Goal: Information Seeking & Learning: Learn about a topic

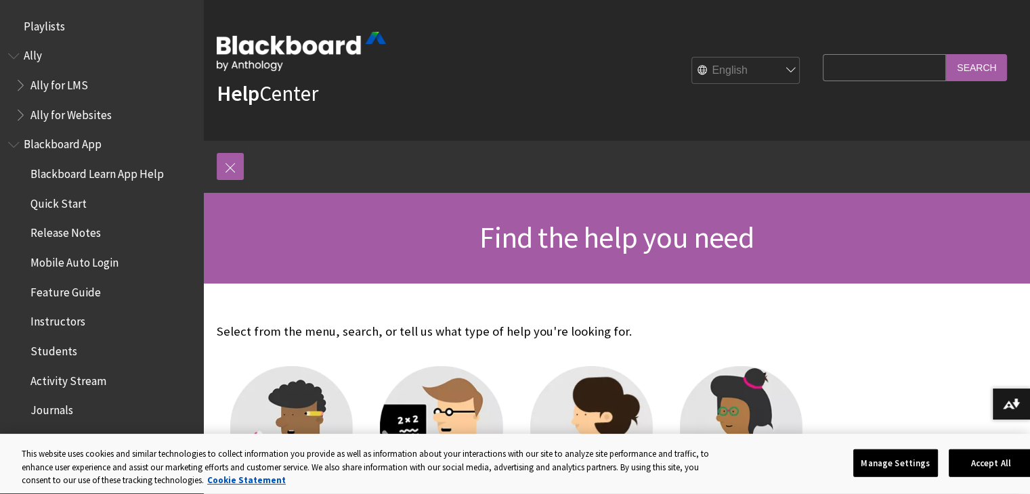
drag, startPoint x: 0, startPoint y: 0, endPoint x: 757, endPoint y: 317, distance: 820.5
click at [757, 317] on div "Select from the menu, search, or tell us what type of help you're looking for. …" at bounding box center [516, 443] width 626 height 320
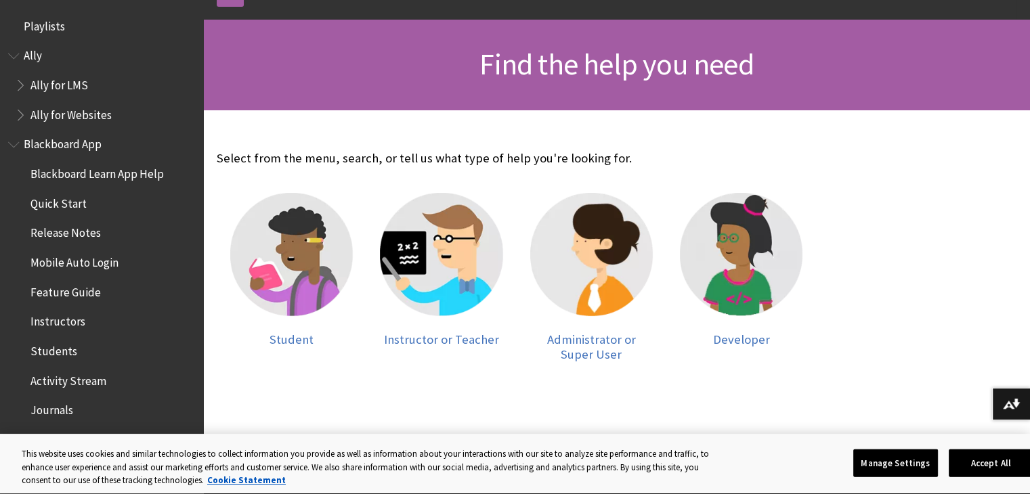
scroll to position [194, 0]
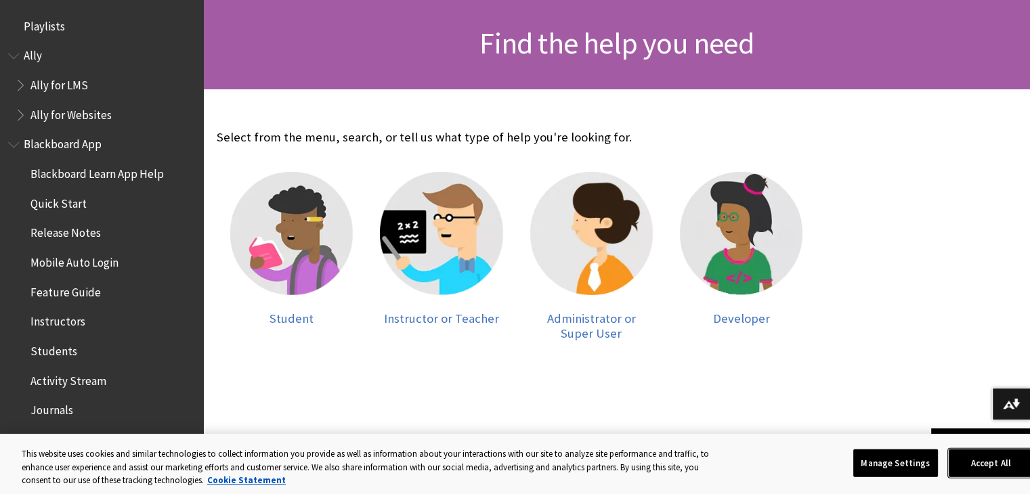
click at [996, 466] on button "Accept All" at bounding box center [990, 463] width 85 height 28
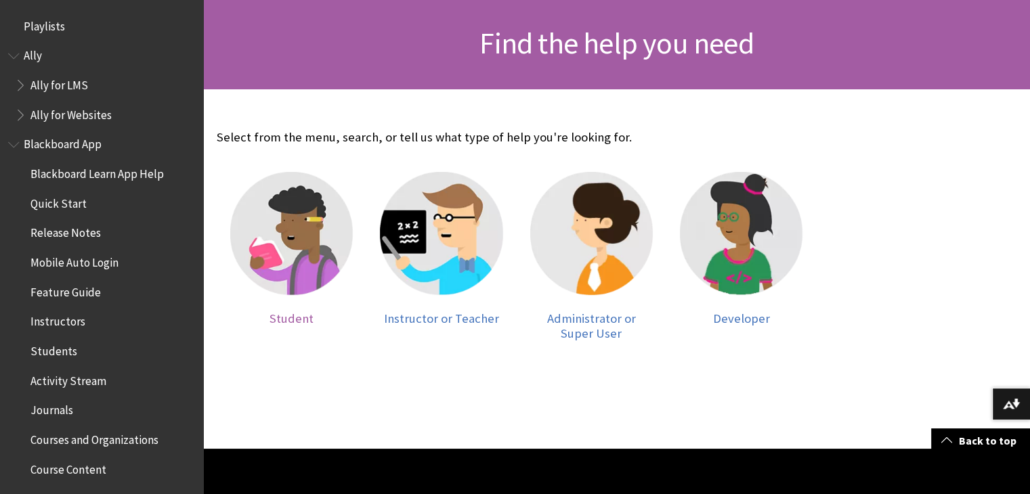
click at [297, 246] on img at bounding box center [291, 233] width 123 height 123
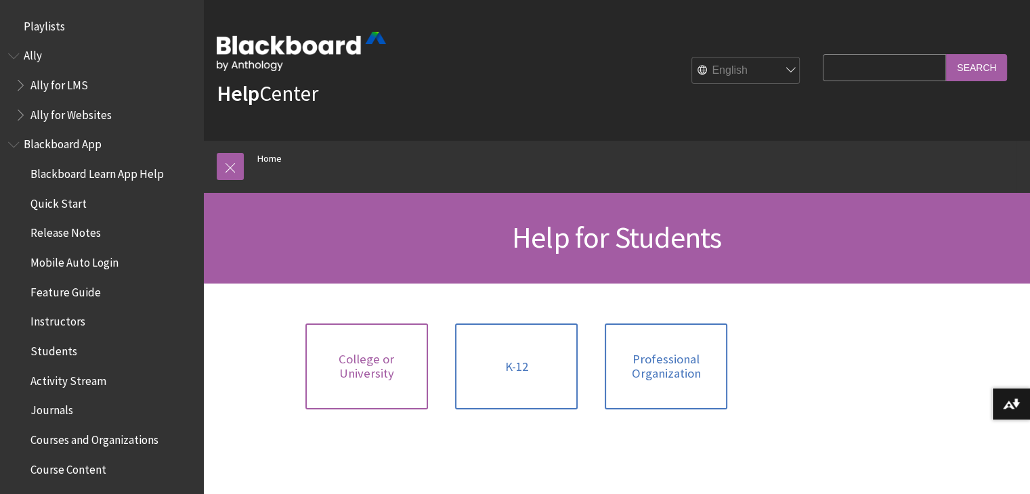
click at [423, 357] on link "College or University" at bounding box center [366, 367] width 123 height 86
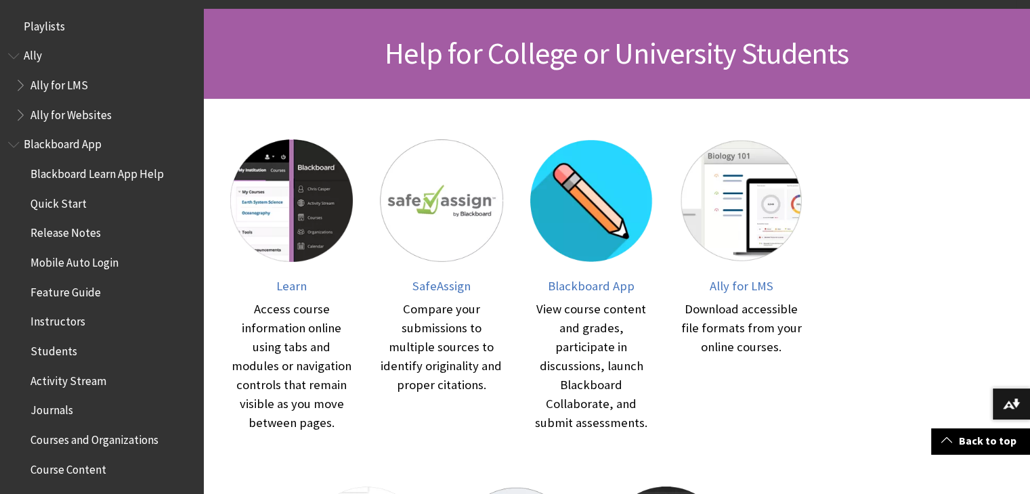
scroll to position [139, 0]
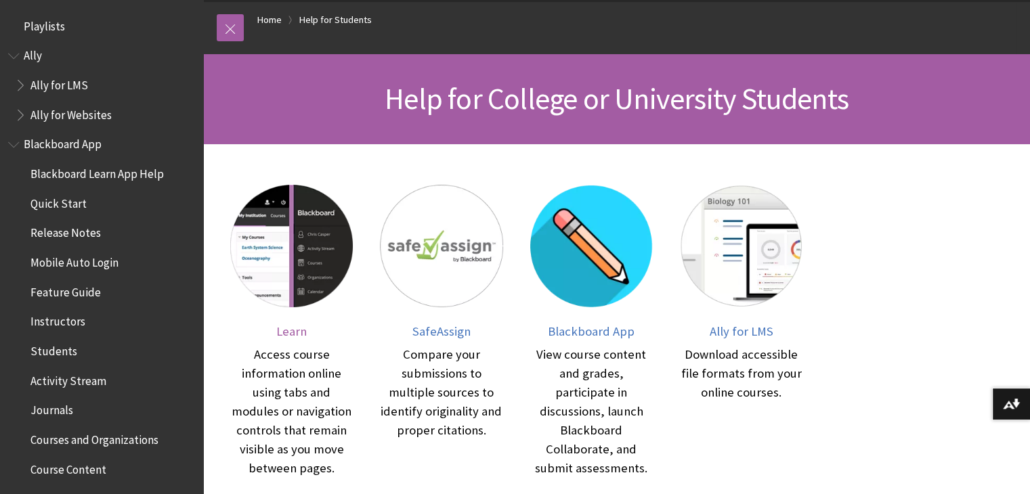
click at [291, 259] on img at bounding box center [291, 246] width 123 height 123
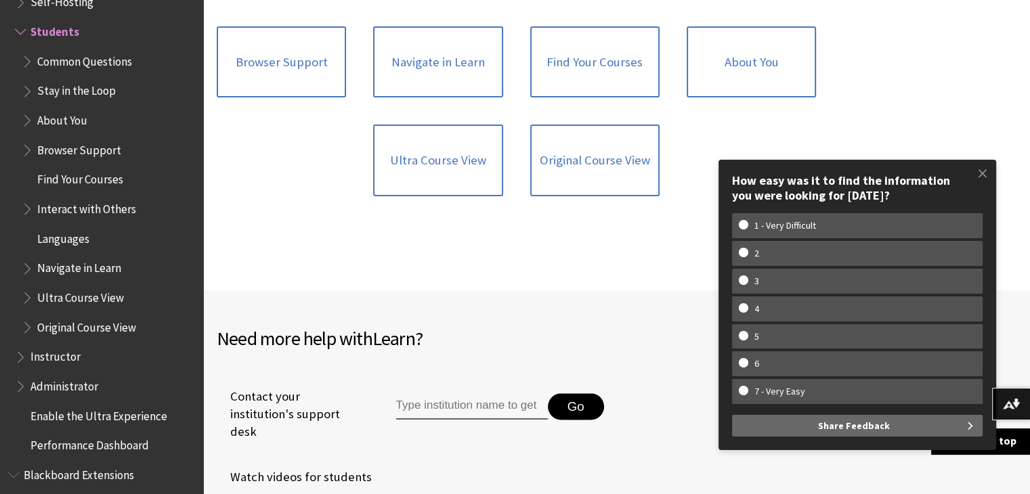
scroll to position [1488, 0]
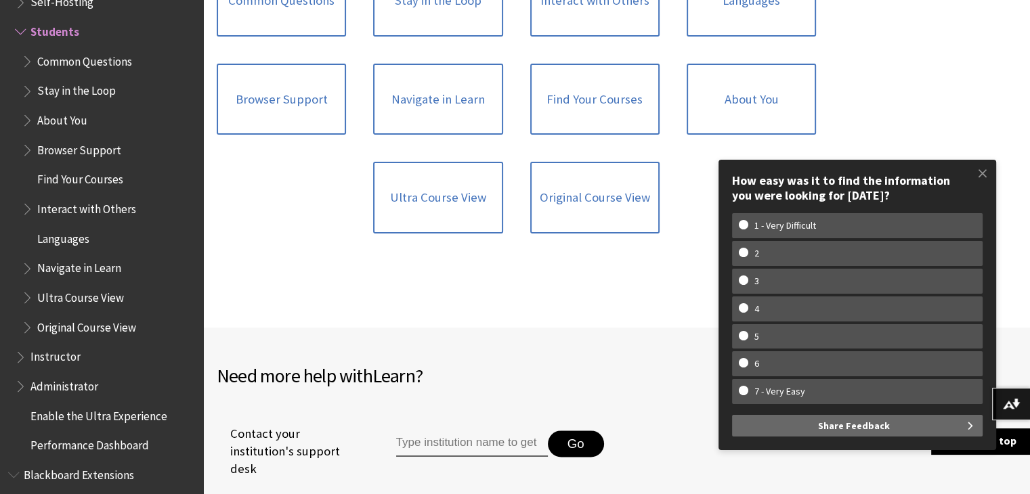
click at [970, 177] on span at bounding box center [982, 173] width 28 height 28
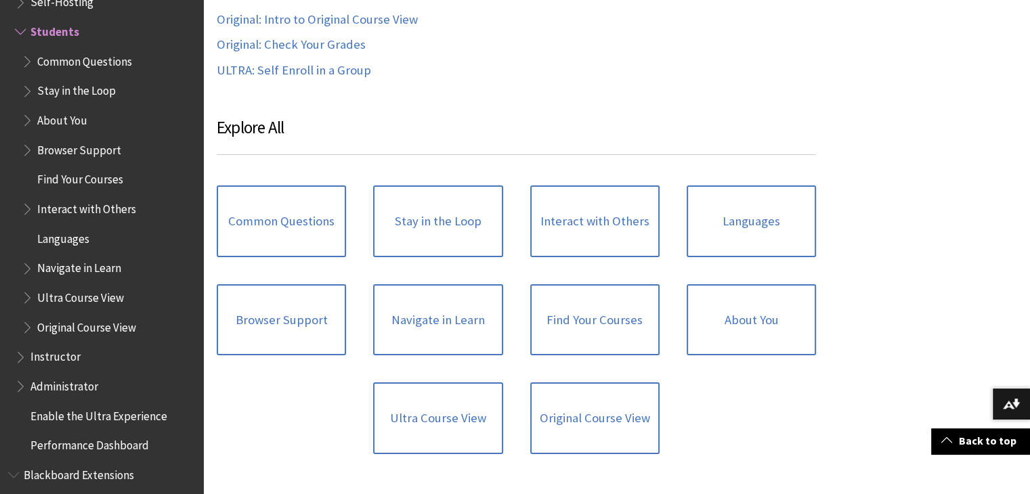
scroll to position [1269, 0]
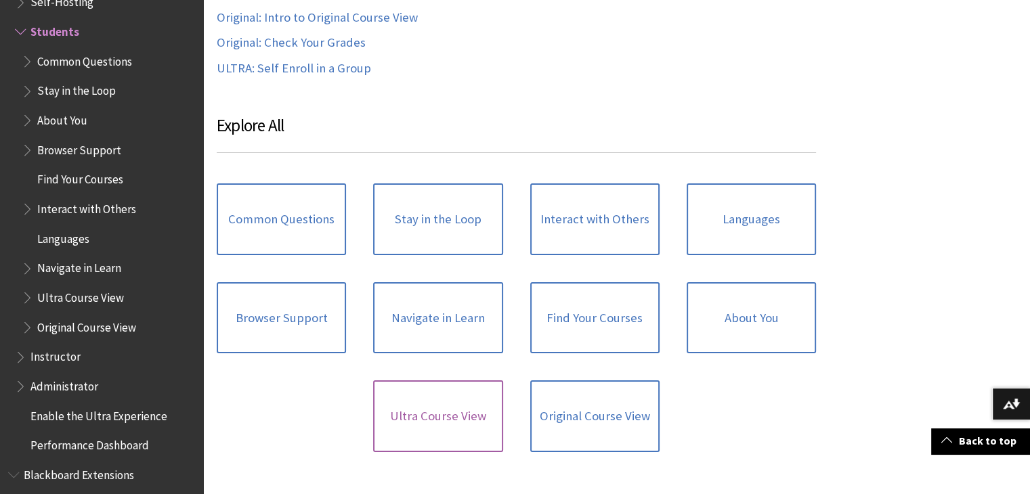
click at [426, 431] on link "Ultra Course View" at bounding box center [437, 416] width 129 height 72
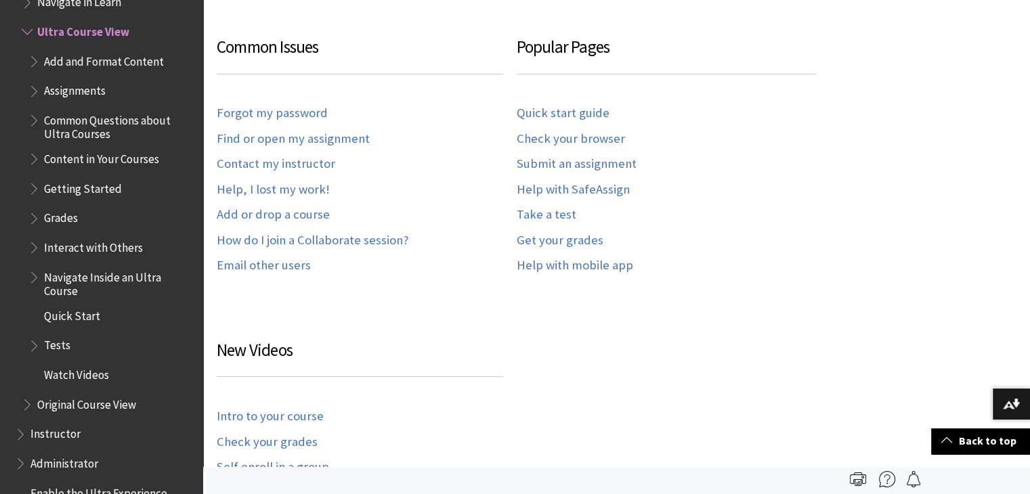
scroll to position [401, 0]
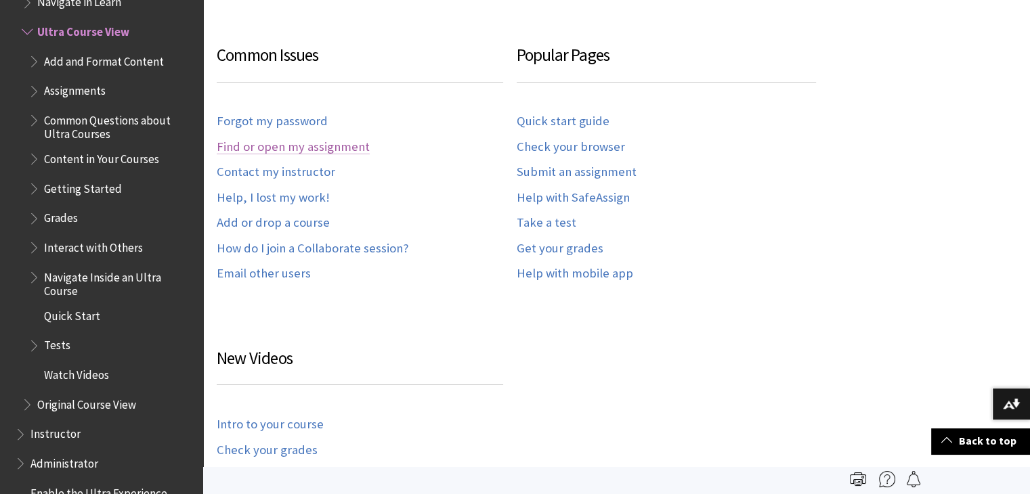
click at [307, 145] on link "Find or open my assignment" at bounding box center [293, 147] width 153 height 16
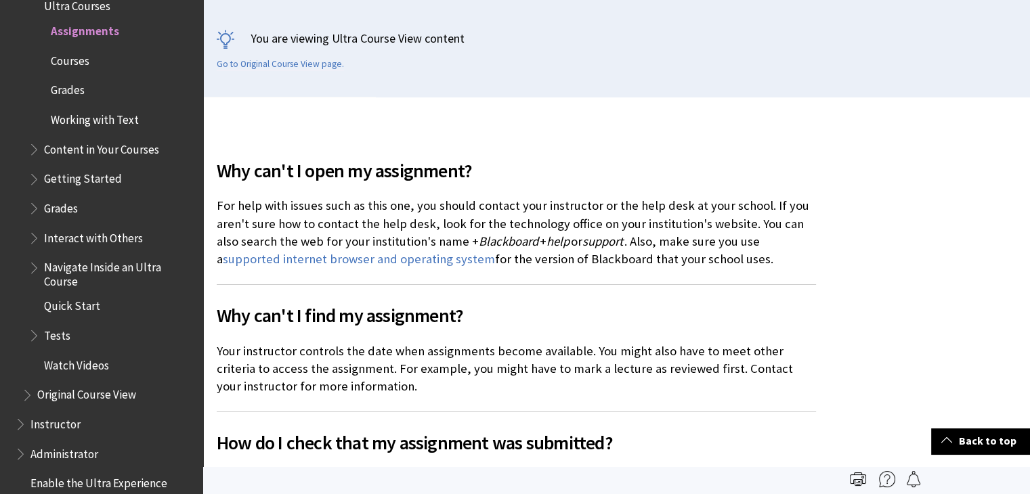
scroll to position [289, 0]
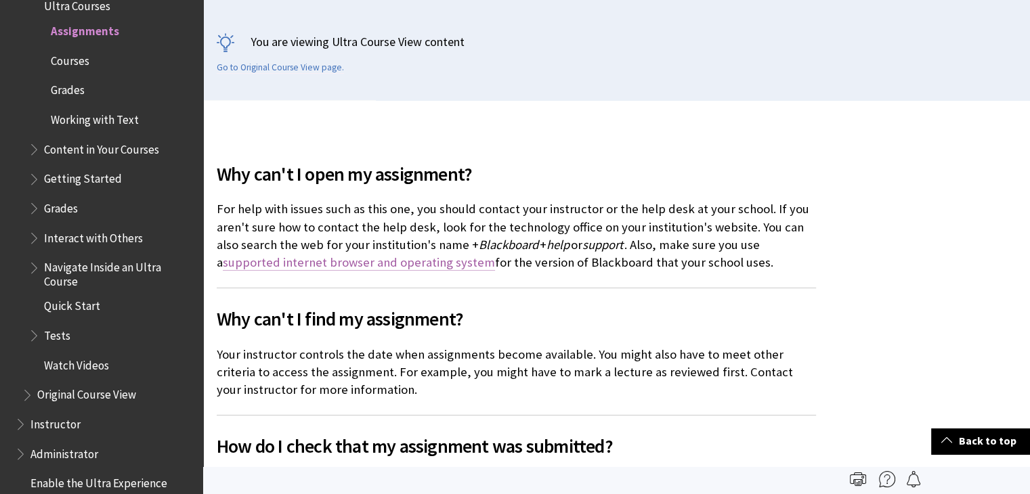
click at [273, 266] on link "supported internet browser and operating system" at bounding box center [359, 263] width 272 height 16
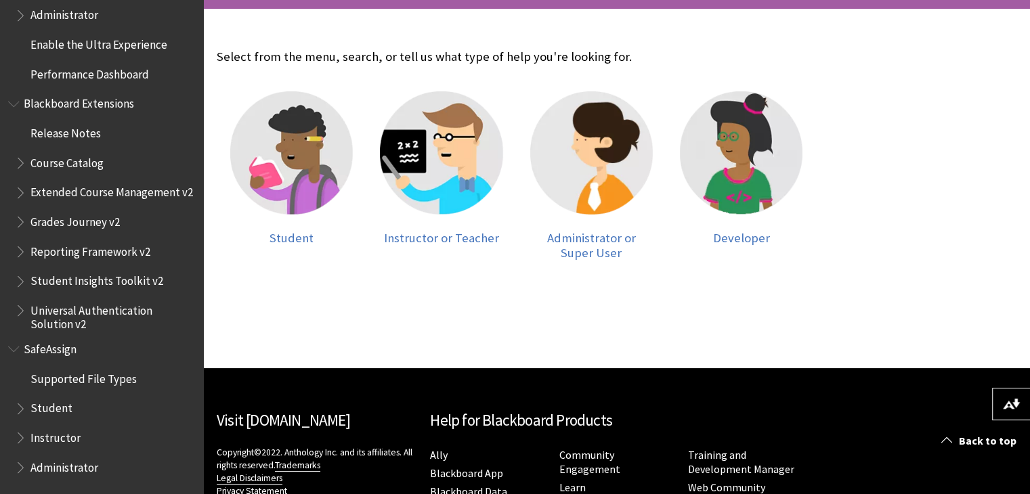
scroll to position [398, 0]
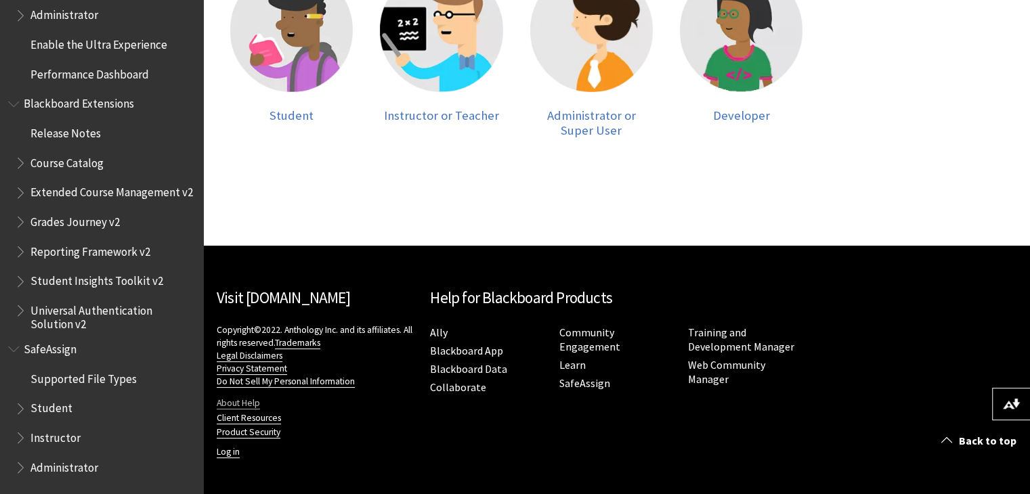
click at [250, 403] on link "About Help" at bounding box center [238, 403] width 43 height 12
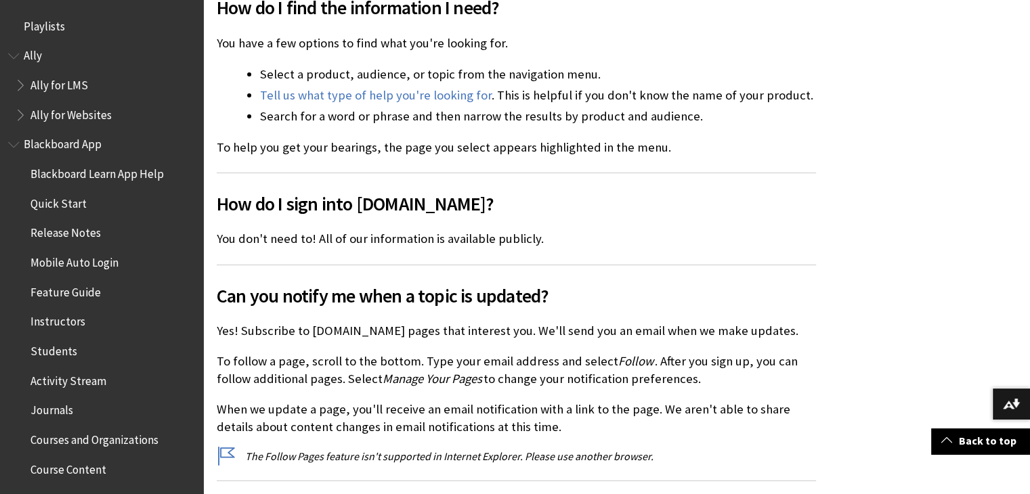
scroll to position [1124, 0]
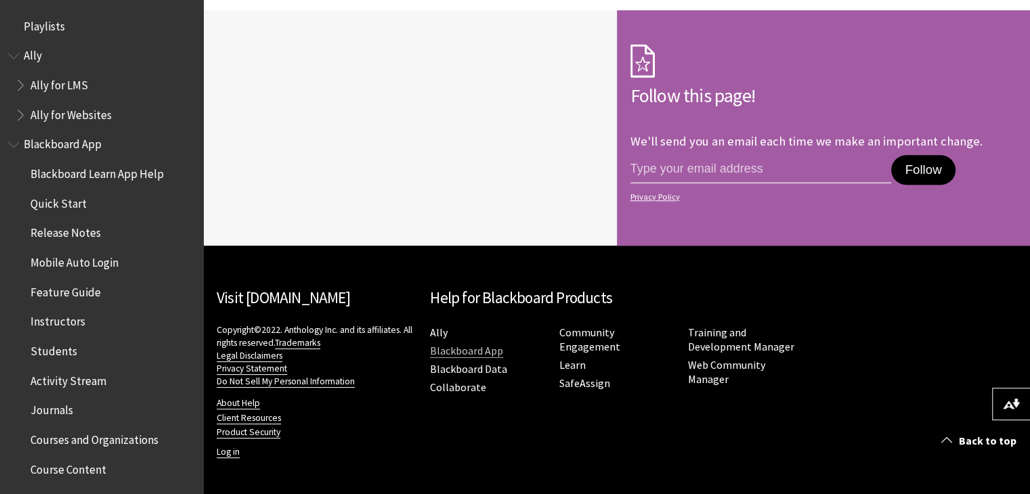
click at [471, 353] on link "Blackboard App" at bounding box center [466, 351] width 73 height 14
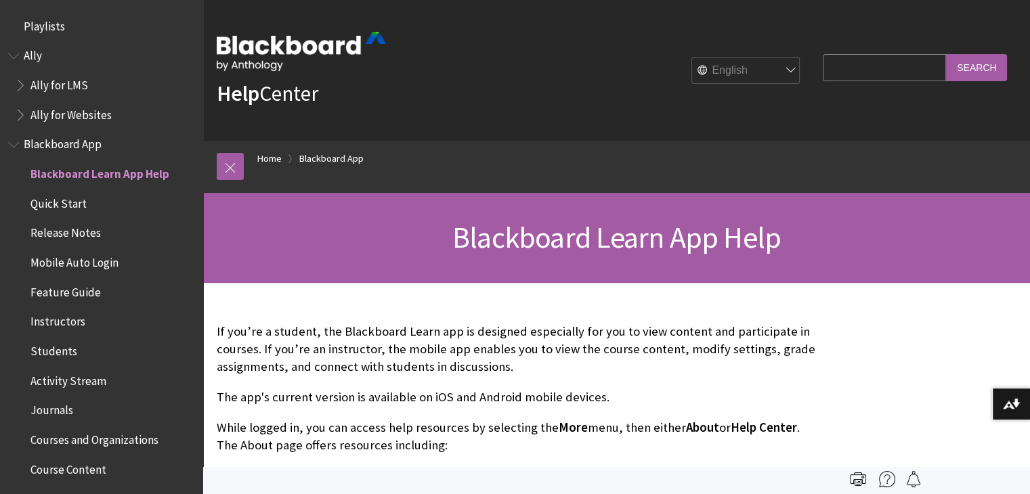
scroll to position [142, 0]
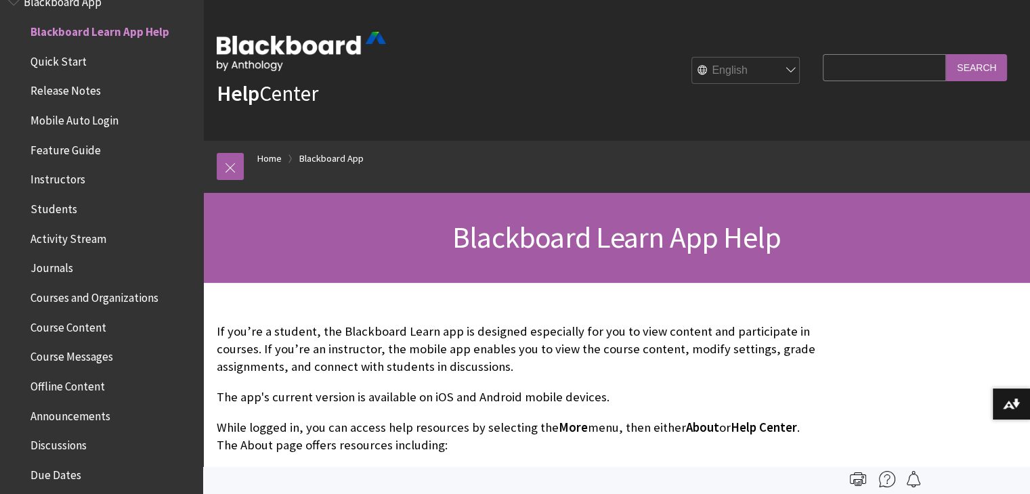
click at [471, 357] on p "If you’re a student, the Blackboard Learn app is designed especially for you to…" at bounding box center [516, 349] width 599 height 53
click at [1017, 399] on img at bounding box center [1011, 404] width 17 height 11
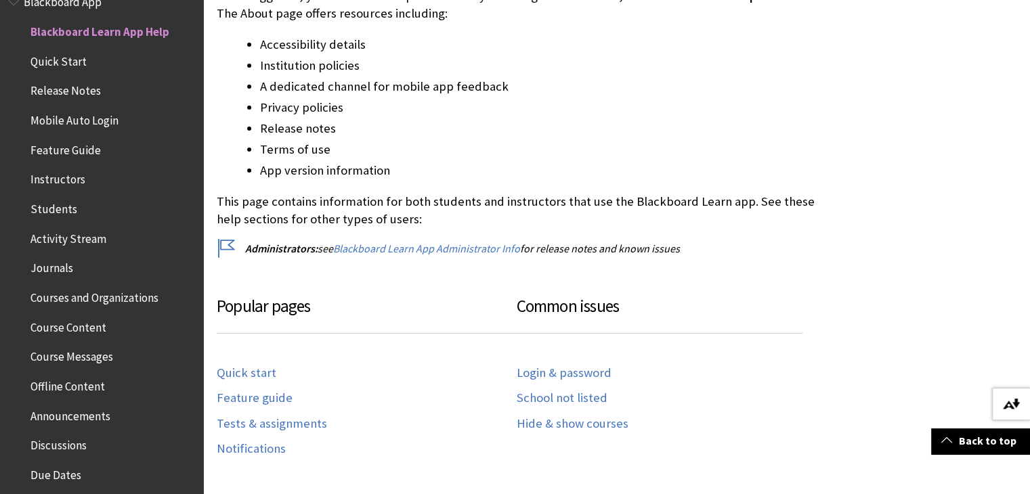
scroll to position [576, 0]
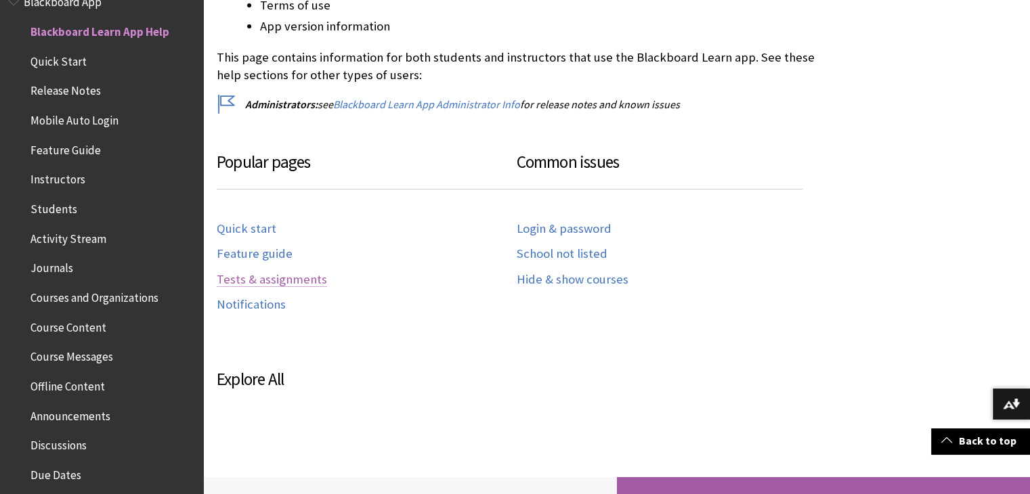
click at [248, 278] on link "Tests & assignments" at bounding box center [272, 280] width 110 height 16
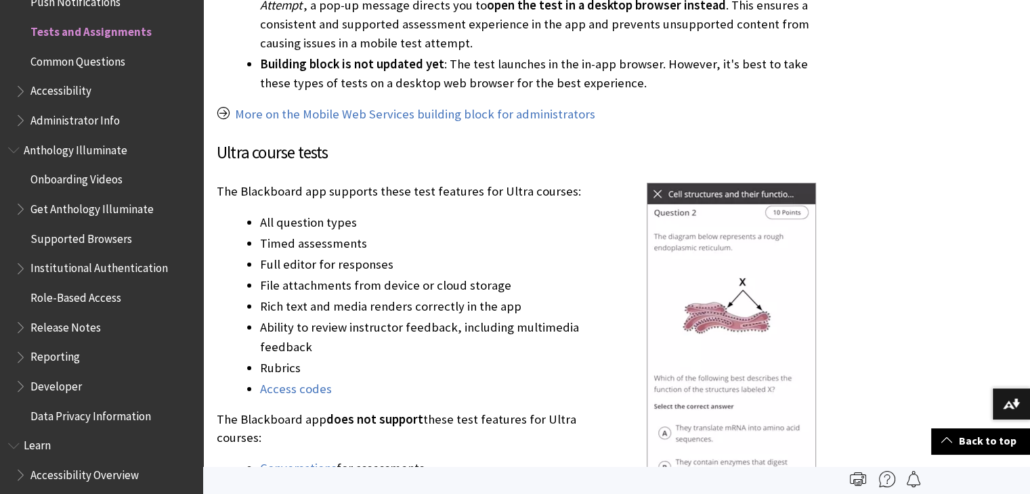
scroll to position [1738, 0]
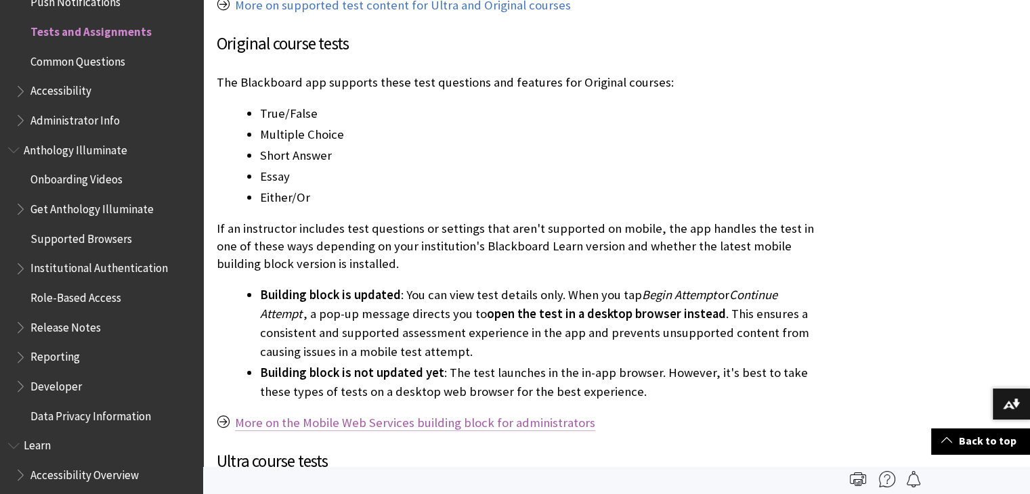
click at [461, 415] on link "More on the Mobile Web Services building block for administrators" at bounding box center [415, 423] width 360 height 16
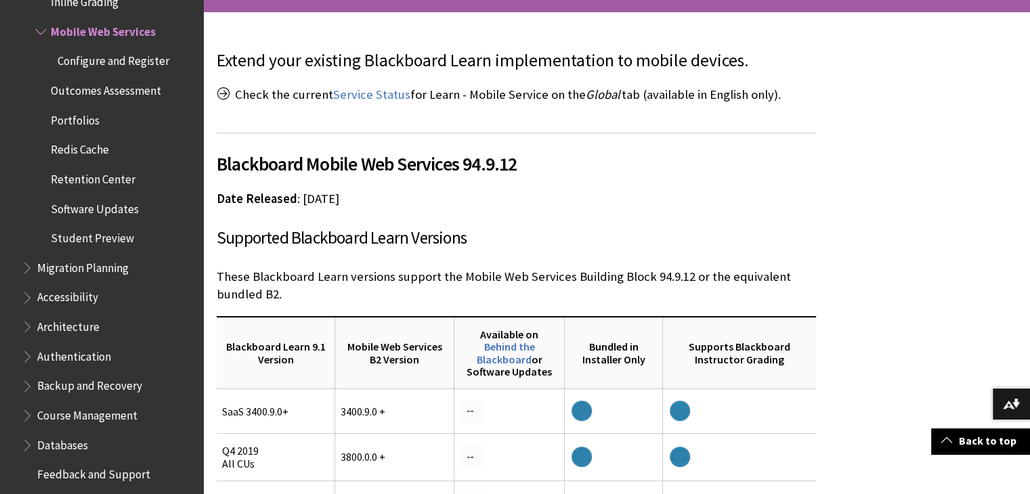
scroll to position [477, 0]
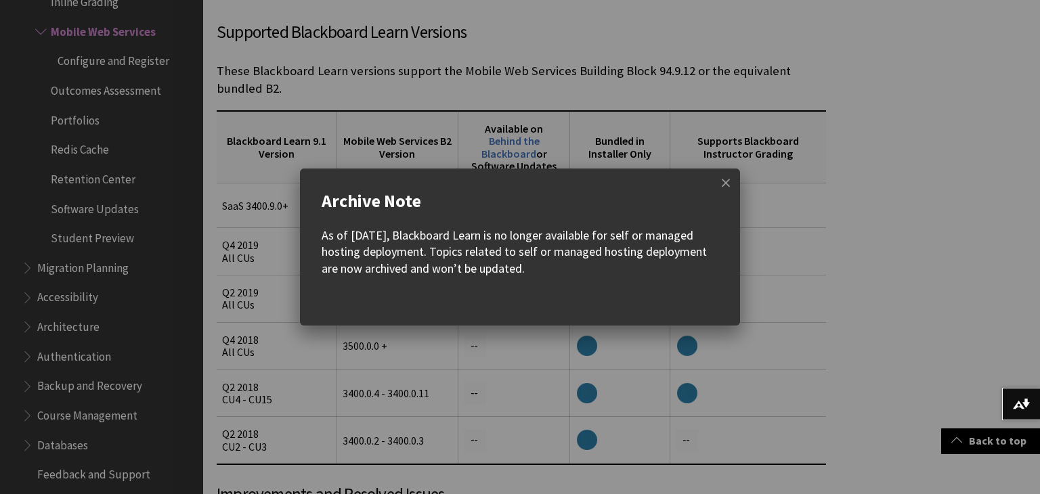
click at [728, 179] on span at bounding box center [726, 183] width 28 height 28
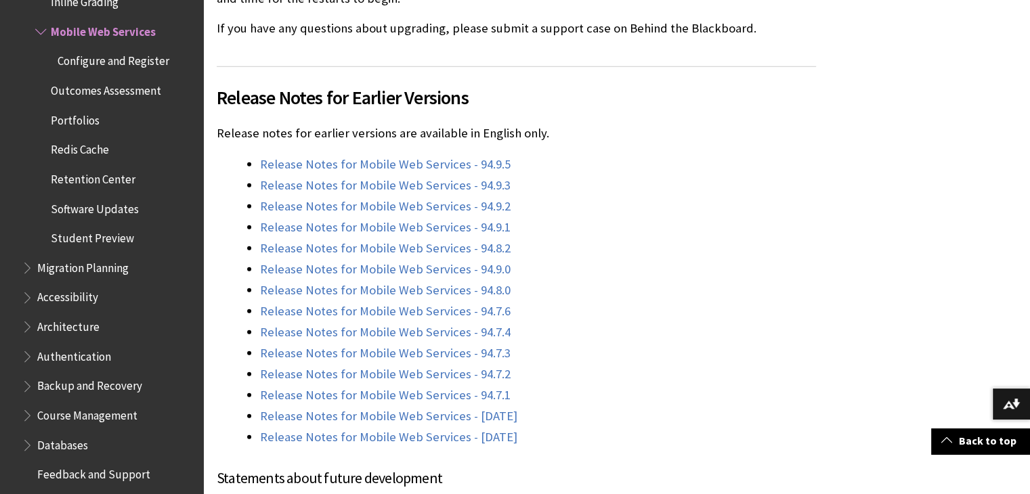
scroll to position [9392, 0]
